Goal: Task Accomplishment & Management: Manage account settings

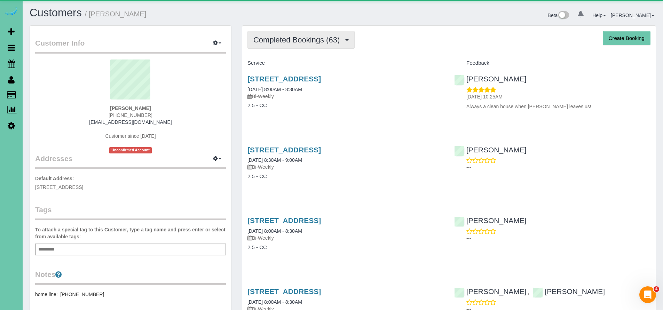
click at [282, 42] on span "Completed Bookings (63)" at bounding box center [298, 40] width 90 height 9
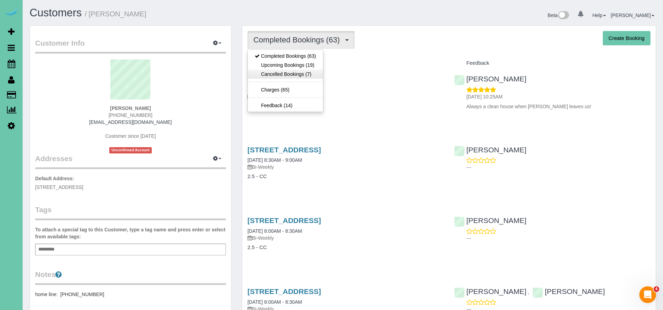
click at [279, 75] on link "Cancelled Bookings (7)" at bounding box center [285, 74] width 75 height 9
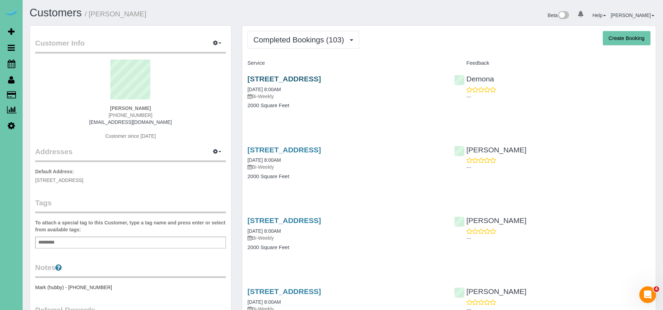
click at [299, 81] on link "[STREET_ADDRESS]" at bounding box center [283, 79] width 73 height 8
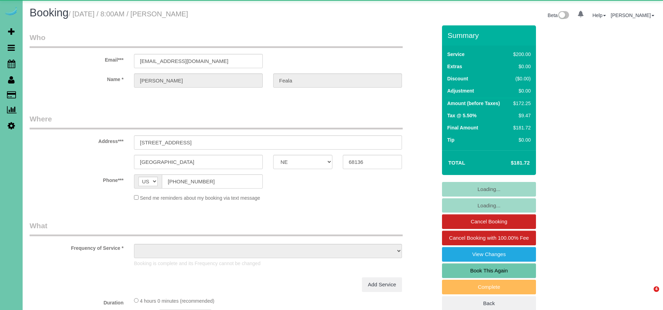
select select "NE"
select select "object:630"
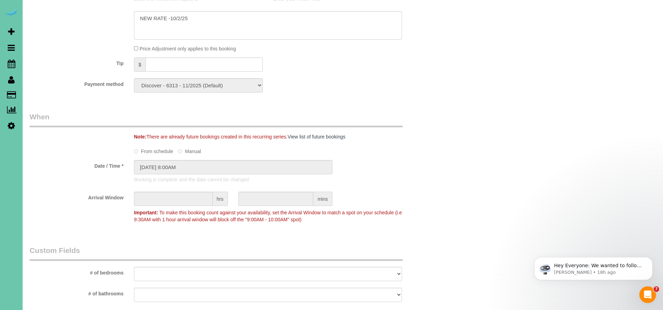
scroll to position [276, 0]
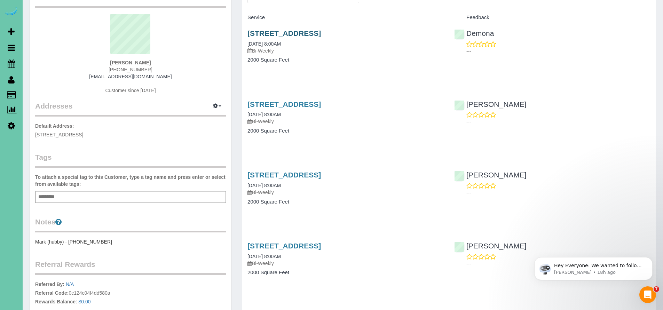
click at [303, 34] on link "[STREET_ADDRESS]" at bounding box center [283, 33] width 73 height 8
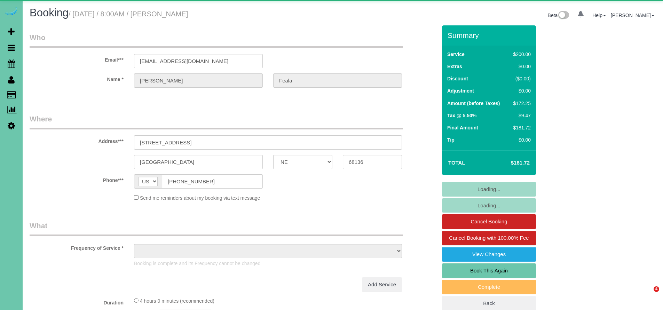
select select "NE"
select select "object:662"
select select "string:fspay-67106cf4-edec-494a-81c2-ab8bcb23a02c"
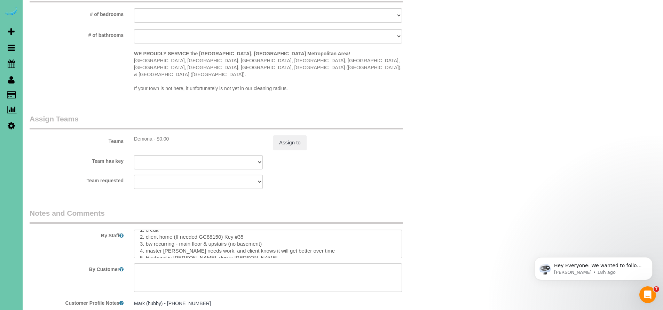
scroll to position [8, 0]
